Goal: Task Accomplishment & Management: Complete application form

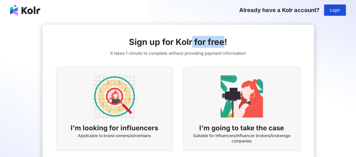
drag, startPoint x: 223, startPoint y: 44, endPoint x: 231, endPoint y: 45, distance: 8.2
click at [231, 45] on div "Sign up for Kolr for free! It takes 1 minute to complete without providing paym…" at bounding box center [178, 46] width 136 height 21
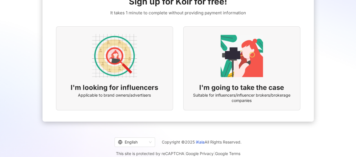
scroll to position [47, 0]
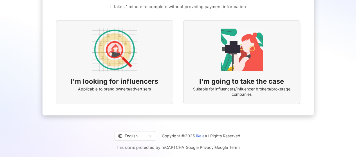
click at [135, 62] on img at bounding box center [114, 49] width 45 height 45
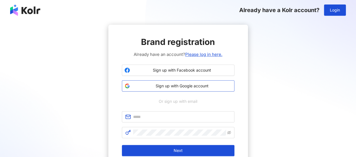
click at [180, 86] on span "Sign up with Google account" at bounding box center [182, 86] width 100 height 6
click at [175, 89] on span "Sign up with Google account" at bounding box center [182, 86] width 100 height 6
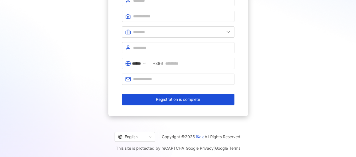
scroll to position [44, 0]
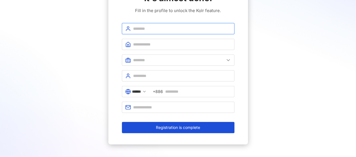
click at [150, 28] on input "text" at bounding box center [182, 29] width 98 height 6
type input "**********"
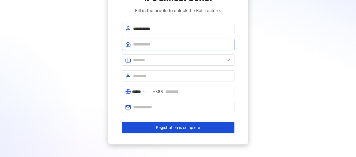
click at [157, 43] on input "text" at bounding box center [182, 44] width 98 height 6
type input "******"
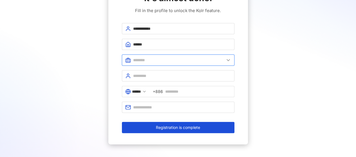
click at [167, 60] on input "text" at bounding box center [178, 60] width 91 height 6
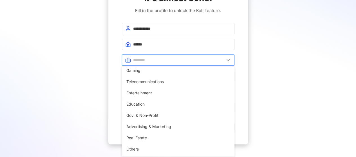
scroll to position [115, 0]
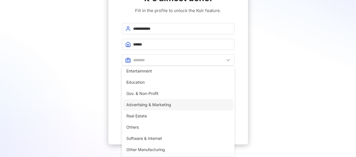
click at [170, 109] on li "Advertising & Marketing" at bounding box center [178, 104] width 110 height 11
type input "**********"
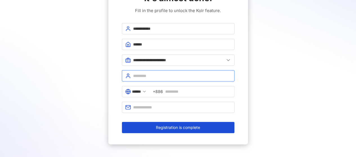
click at [166, 78] on input "text" at bounding box center [182, 76] width 98 height 6
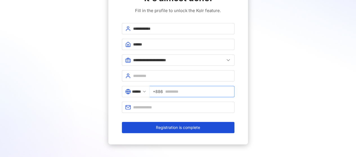
click at [173, 92] on input "text" at bounding box center [198, 92] width 66 height 6
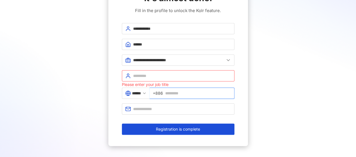
type input "**********"
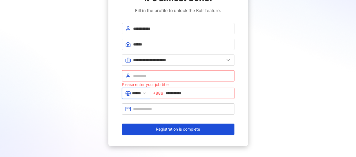
click at [141, 94] on input "******" at bounding box center [136, 93] width 9 height 6
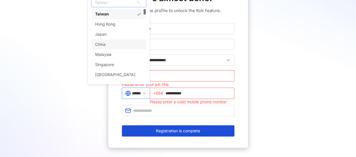
click at [128, 46] on div "China" at bounding box center [119, 44] width 54 height 10
type input "*****"
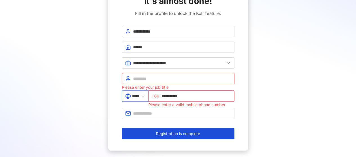
click at [147, 80] on input "text" at bounding box center [182, 79] width 98 height 6
type input "*****"
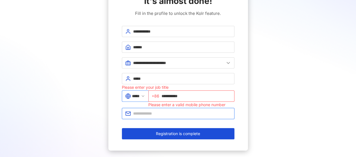
click at [156, 112] on input "text" at bounding box center [182, 114] width 98 height 6
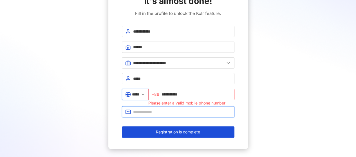
type input "**********"
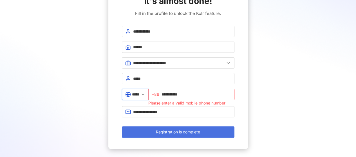
click at [163, 135] on button "Registration is complete" at bounding box center [178, 132] width 113 height 11
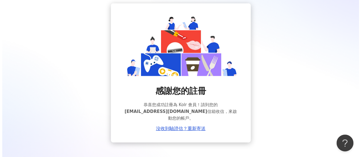
scroll to position [42, 0]
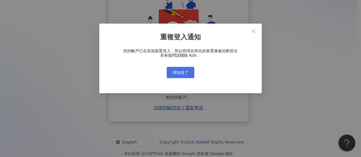
click at [184, 70] on button "我知道了" at bounding box center [180, 72] width 28 height 11
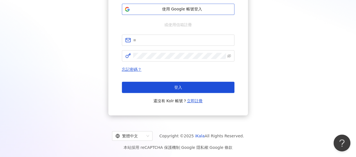
scroll to position [26, 0]
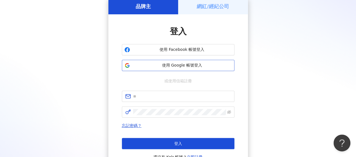
click at [183, 66] on span "使用 Google 帳號登入" at bounding box center [182, 66] width 100 height 6
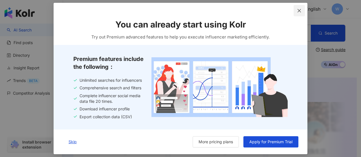
click at [300, 12] on icon "close" at bounding box center [299, 10] width 5 height 5
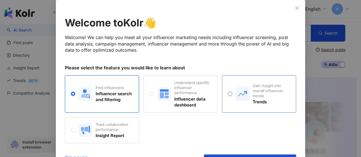
scroll to position [50, 0]
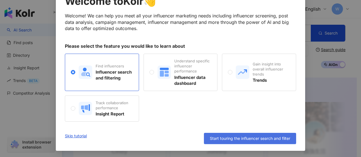
click at [240, 139] on span "Start touring the influencer search and filter" at bounding box center [250, 139] width 80 height 5
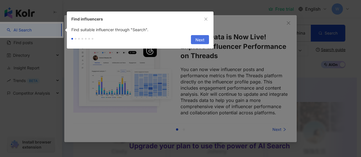
click at [202, 39] on span "Next" at bounding box center [199, 39] width 9 height 9
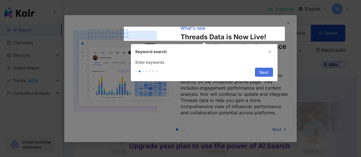
type input "**********"
click at [267, 75] on span "Next" at bounding box center [263, 72] width 9 height 9
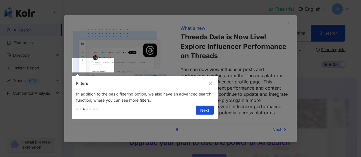
click at [207, 110] on span "Next" at bounding box center [204, 110] width 9 height 9
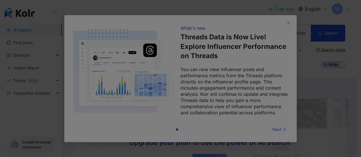
click at [241, 117] on div at bounding box center [180, 78] width 361 height 157
click at [285, 22] on div at bounding box center [180, 78] width 361 height 157
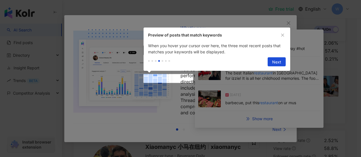
click at [279, 134] on div at bounding box center [180, 78] width 361 height 157
click at [273, 62] on span "Next" at bounding box center [276, 62] width 9 height 9
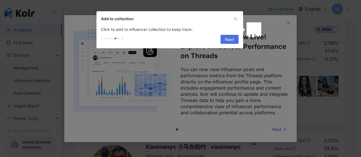
click at [232, 41] on span "Next" at bounding box center [229, 39] width 9 height 9
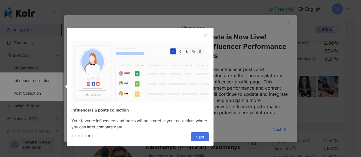
click at [205, 138] on button "Next" at bounding box center [200, 137] width 18 height 9
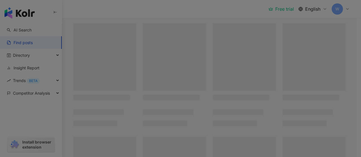
click at [205, 138] on div at bounding box center [180, 78] width 361 height 157
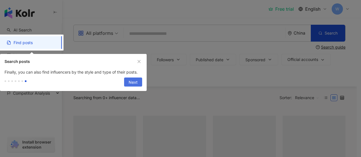
click at [135, 84] on span "Next" at bounding box center [132, 82] width 9 height 9
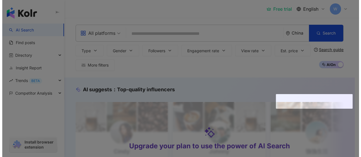
scroll to position [113, 0]
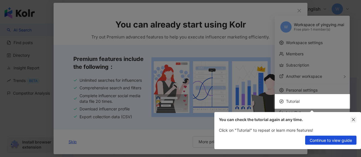
click at [350, 120] on button "button" at bounding box center [353, 120] width 6 height 6
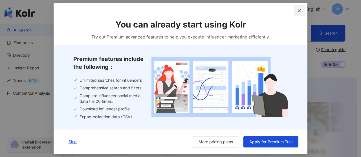
click at [297, 12] on icon "close" at bounding box center [299, 10] width 5 height 5
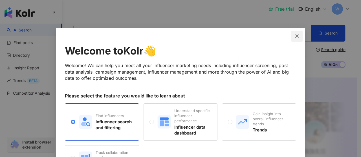
click at [294, 36] on icon "close" at bounding box center [296, 36] width 5 height 5
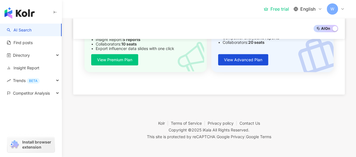
scroll to position [488, 0]
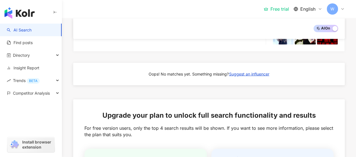
click at [26, 13] on img "button" at bounding box center [20, 12] width 30 height 11
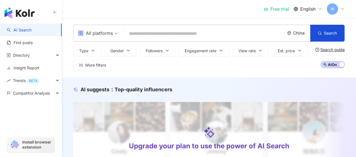
click at [336, 7] on span "W" at bounding box center [332, 8] width 11 height 11
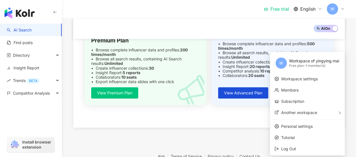
scroll to position [657, 0]
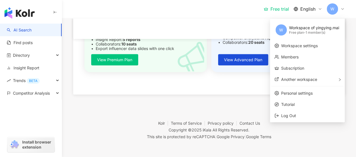
click at [188, 103] on footer "Kolr Terms of Service Privacy policy Contact Us Copyright © 2025 iKala All Righ…" at bounding box center [209, 126] width 294 height 63
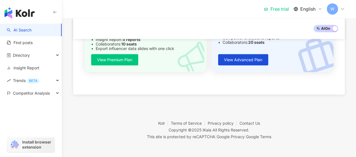
click at [38, 148] on span "Install browser extension" at bounding box center [37, 145] width 31 height 10
